Goal: Task Accomplishment & Management: Manage account settings

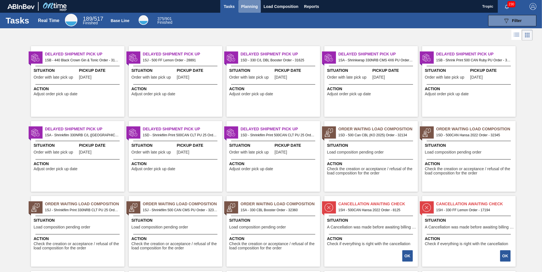
click at [248, 7] on span "Planning" at bounding box center [249, 6] width 17 height 7
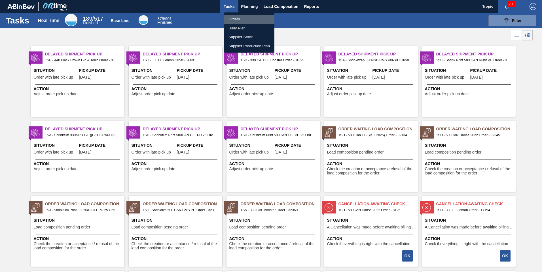
click at [239, 16] on li "Orders" at bounding box center [249, 19] width 50 height 9
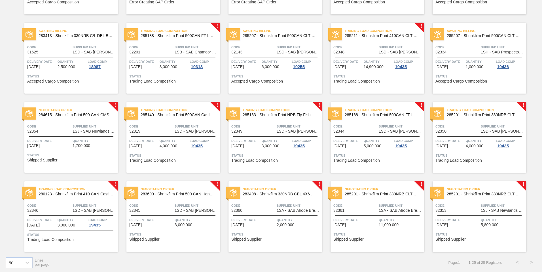
scroll to position [187, 0]
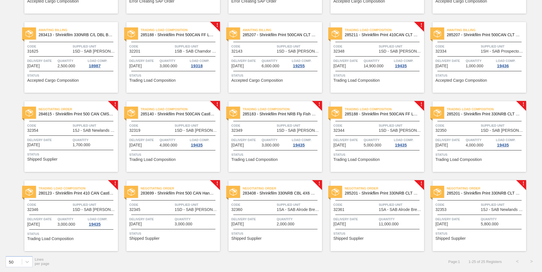
click at [148, 203] on span "Code" at bounding box center [151, 205] width 44 height 6
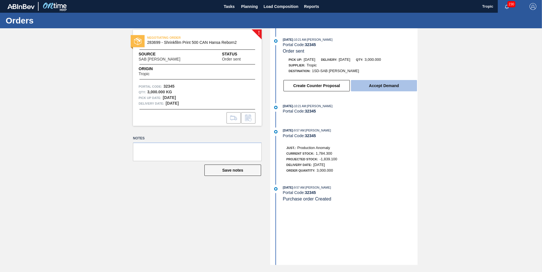
click at [369, 83] on button "Accept Demand" at bounding box center [384, 85] width 66 height 11
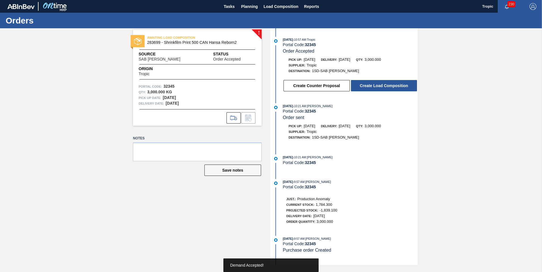
click at [368, 88] on button "Create Load Composition" at bounding box center [384, 85] width 66 height 11
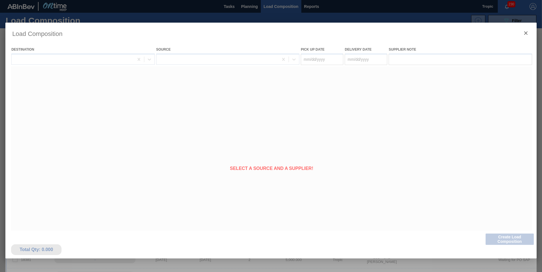
type Date "[DATE]"
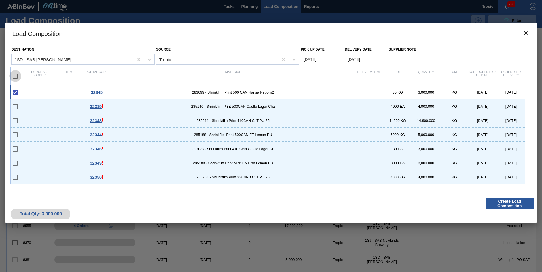
click at [17, 75] on input "checkbox" at bounding box center [15, 76] width 12 height 12
checkbox input "true"
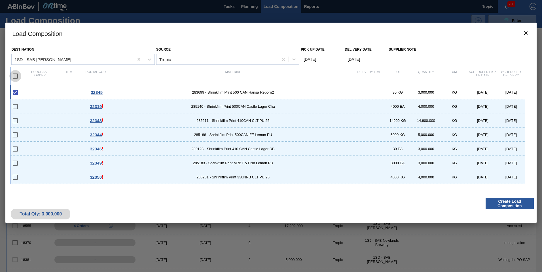
checkbox input "true"
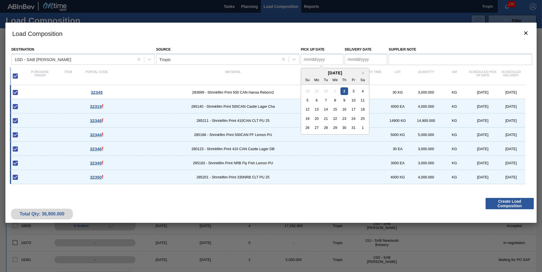
click at [322, 58] on Date "Pick up Date" at bounding box center [322, 59] width 42 height 11
click at [361, 91] on div "4" at bounding box center [363, 91] width 8 height 8
type Date "[DATE]"
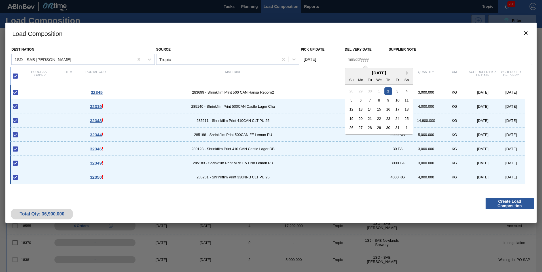
click at [364, 62] on Date "Delivery Date" at bounding box center [365, 59] width 42 height 11
click at [350, 99] on div "5" at bounding box center [351, 101] width 8 height 8
type Date "[DATE]"
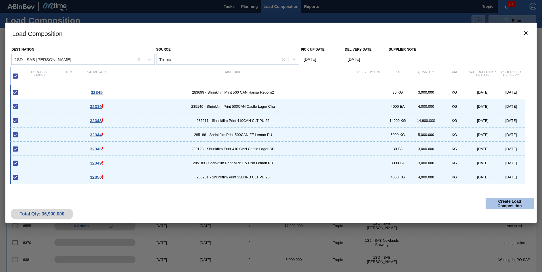
click at [495, 204] on button "Create Load Composition" at bounding box center [509, 203] width 48 height 11
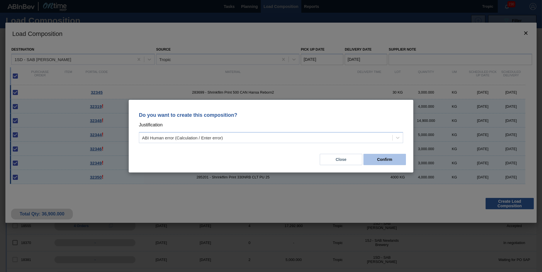
click at [384, 159] on button "Confirm" at bounding box center [384, 159] width 42 height 11
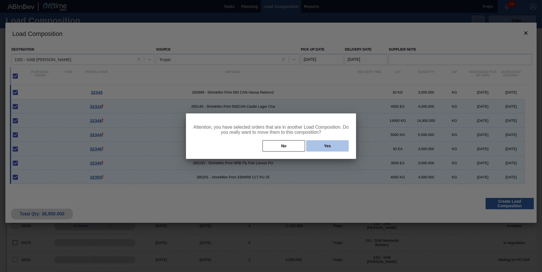
click at [325, 148] on button "Yes" at bounding box center [327, 145] width 42 height 11
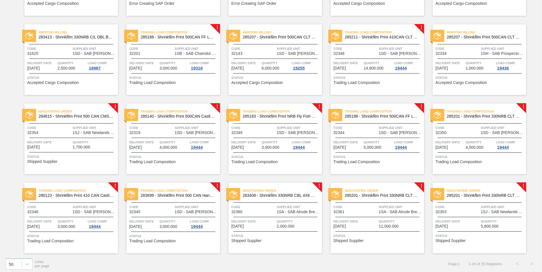
scroll to position [187, 0]
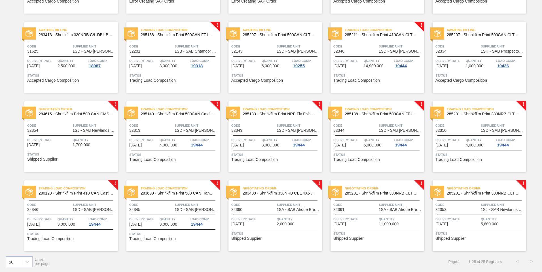
click at [469, 227] on div "Negotiating Order 285201 - Shrinkflim Print 330NRB CLT PU 25 Code 32353 Supplie…" at bounding box center [478, 216] width 93 height 71
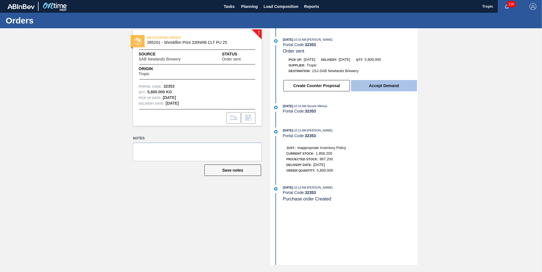
click at [389, 90] on button "Accept Demand" at bounding box center [384, 85] width 66 height 11
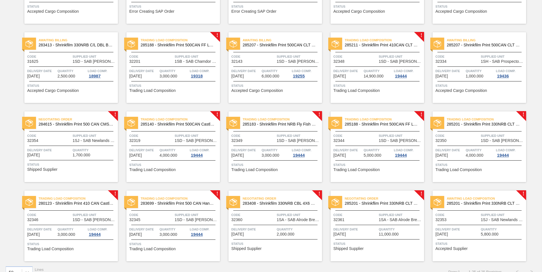
scroll to position [187, 0]
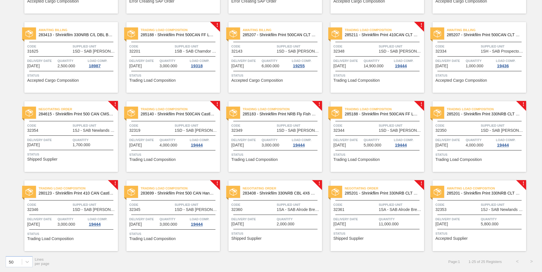
click at [104, 128] on span "Supplied Unit" at bounding box center [95, 126] width 44 height 6
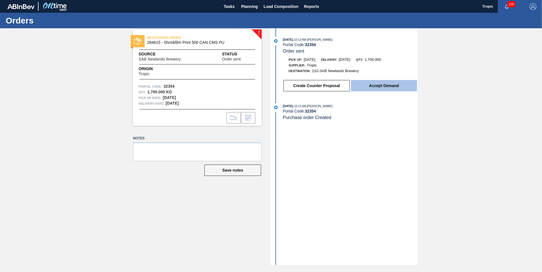
click at [385, 88] on button "Accept Demand" at bounding box center [384, 85] width 66 height 11
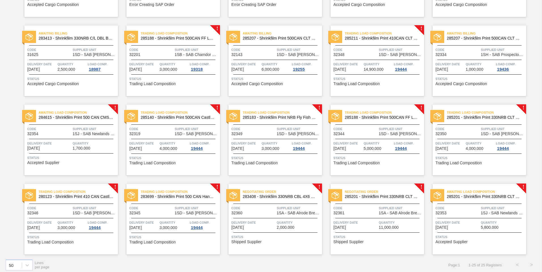
scroll to position [187, 0]
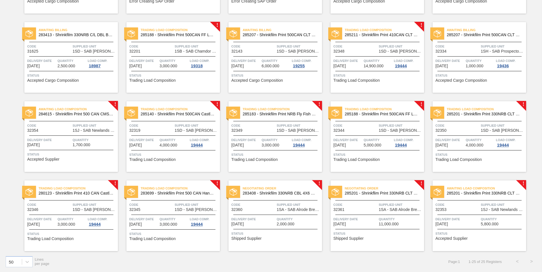
click at [96, 142] on span "Quantity" at bounding box center [95, 140] width 44 height 6
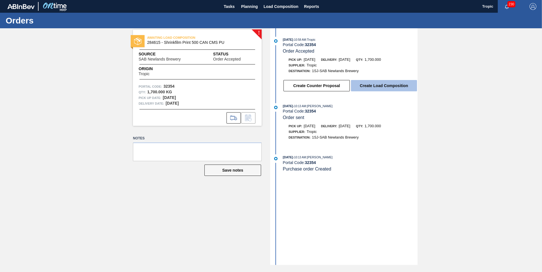
click at [372, 83] on button "Create Load Composition" at bounding box center [384, 85] width 66 height 11
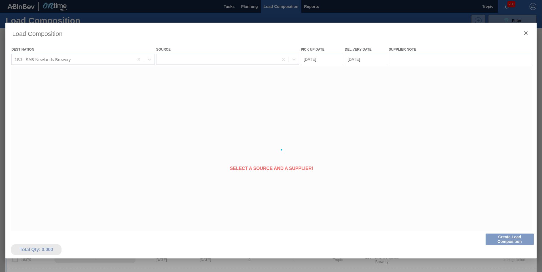
type Date "[DATE]"
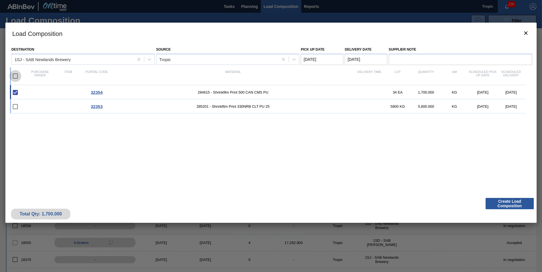
click at [17, 76] on input "checkbox" at bounding box center [15, 76] width 12 height 12
checkbox input "true"
click at [322, 59] on Date "Pick up Date" at bounding box center [322, 59] width 42 height 11
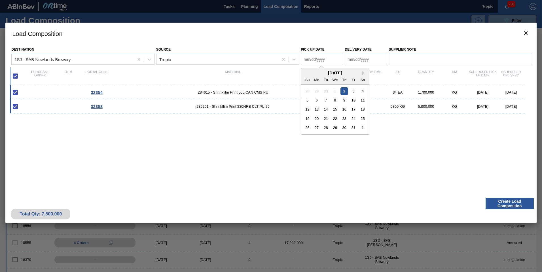
click at [303, 102] on div "5 6 7 8 9 10 11" at bounding box center [335, 100] width 64 height 9
click at [307, 99] on div "5" at bounding box center [307, 101] width 8 height 8
type Date "[DATE]"
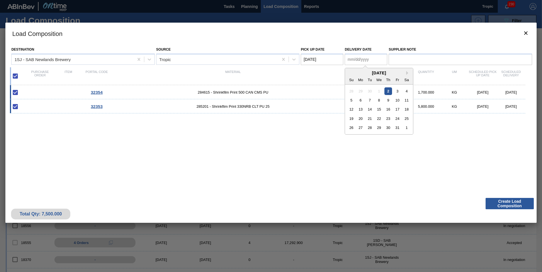
click at [354, 59] on Date "Delivery Date" at bounding box center [365, 59] width 42 height 11
click at [359, 99] on div "6" at bounding box center [361, 101] width 8 height 8
type Date "[DATE]"
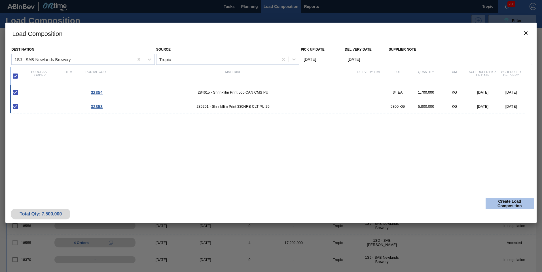
click at [505, 203] on button "Create Load Composition" at bounding box center [509, 203] width 48 height 11
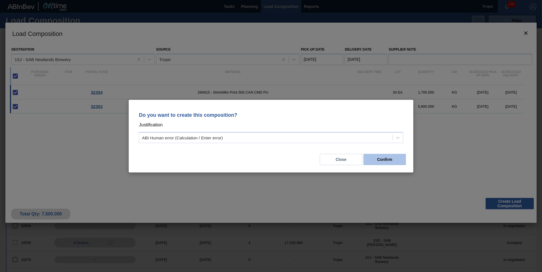
click at [378, 164] on button "Confirm" at bounding box center [384, 159] width 42 height 11
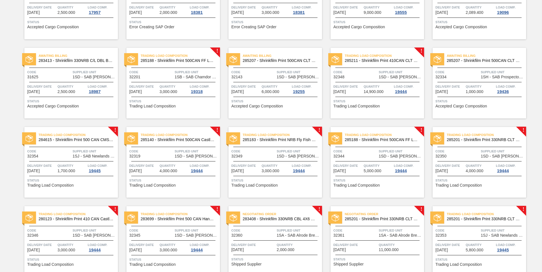
scroll to position [187, 0]
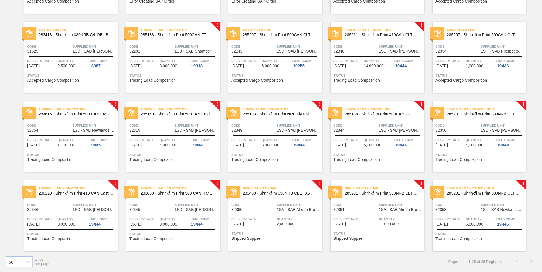
click at [381, 220] on span "Quantity" at bounding box center [400, 220] width 44 height 6
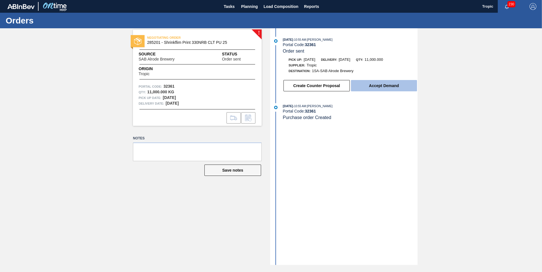
click at [405, 86] on button "Accept Demand" at bounding box center [384, 85] width 66 height 11
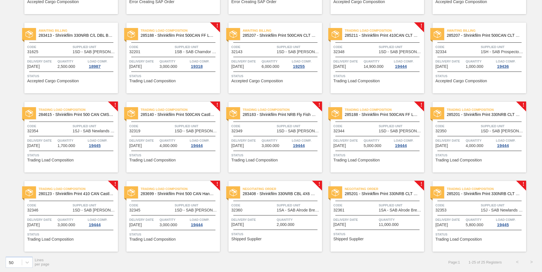
scroll to position [187, 0]
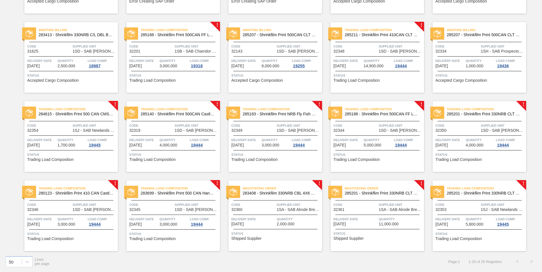
click at [361, 216] on div "Negotiating Order 285201 - Shrinkflim Print 330NRB CLT PU 25 Code 32361 Supplie…" at bounding box center [376, 216] width 93 height 71
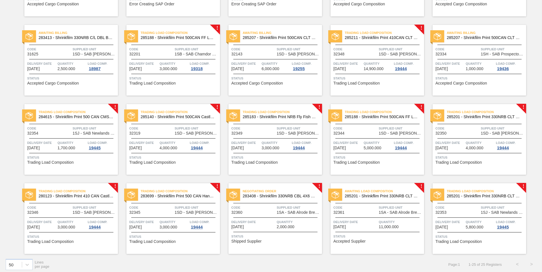
scroll to position [187, 0]
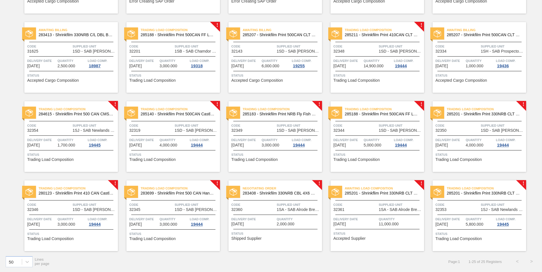
click at [286, 217] on span "Quantity" at bounding box center [298, 220] width 44 height 6
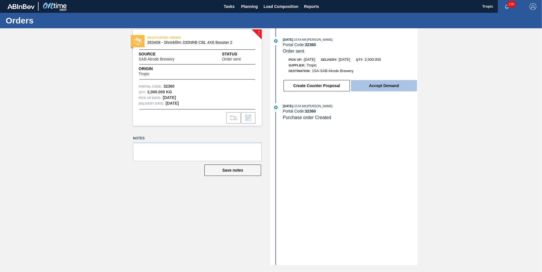
click at [370, 83] on button "Accept Demand" at bounding box center [384, 85] width 66 height 11
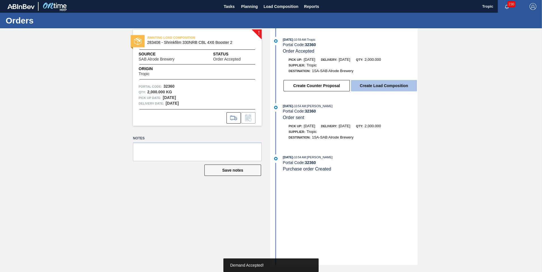
click at [375, 88] on button "Create Load Composition" at bounding box center [384, 85] width 66 height 11
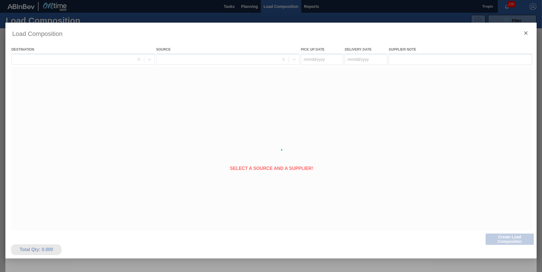
type Date "[DATE]"
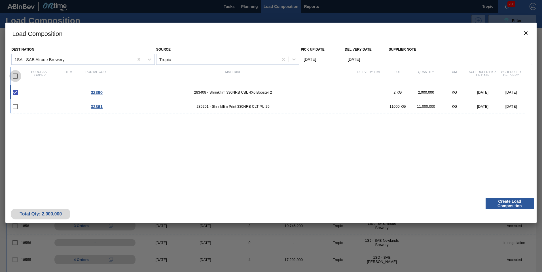
click at [15, 80] on input "checkbox" at bounding box center [15, 76] width 12 height 12
checkbox input "true"
click at [332, 61] on Date "[DATE]" at bounding box center [322, 59] width 42 height 11
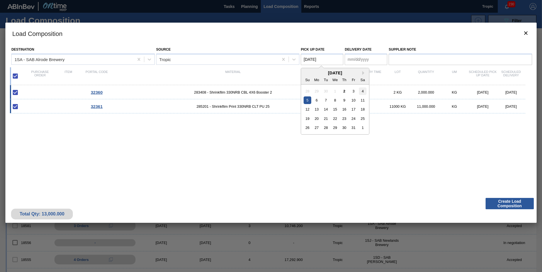
click at [361, 92] on div "4" at bounding box center [363, 91] width 8 height 8
type Date "[DATE]"
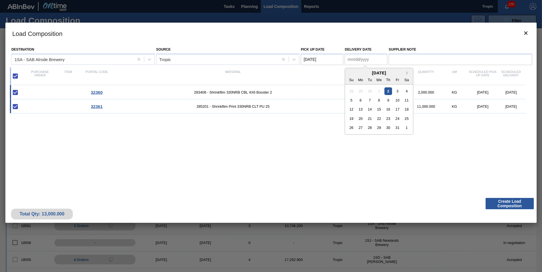
click at [358, 58] on Date "Delivery Date" at bounding box center [365, 59] width 42 height 11
click at [352, 99] on div "5" at bounding box center [351, 101] width 8 height 8
type Date "[DATE]"
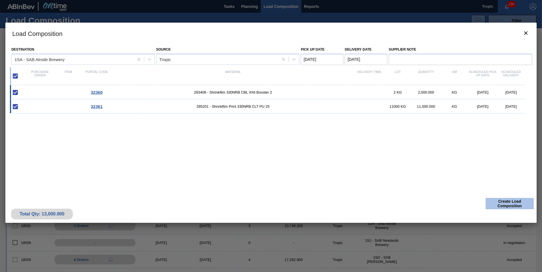
click at [508, 203] on button "Create Load Composition" at bounding box center [509, 203] width 48 height 11
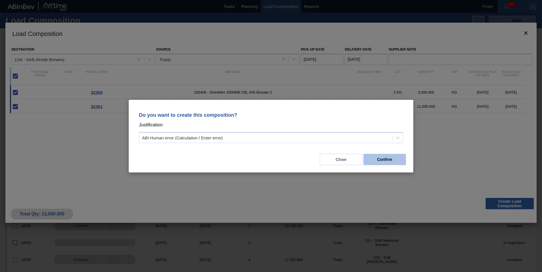
click at [375, 164] on button "Confirm" at bounding box center [384, 159] width 42 height 11
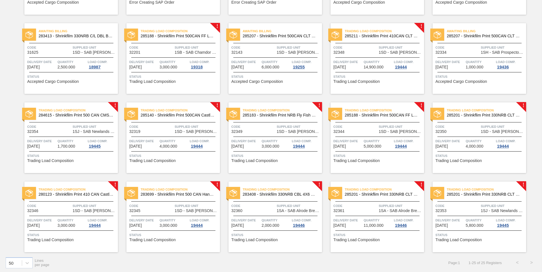
scroll to position [187, 0]
